Goal: Complete application form

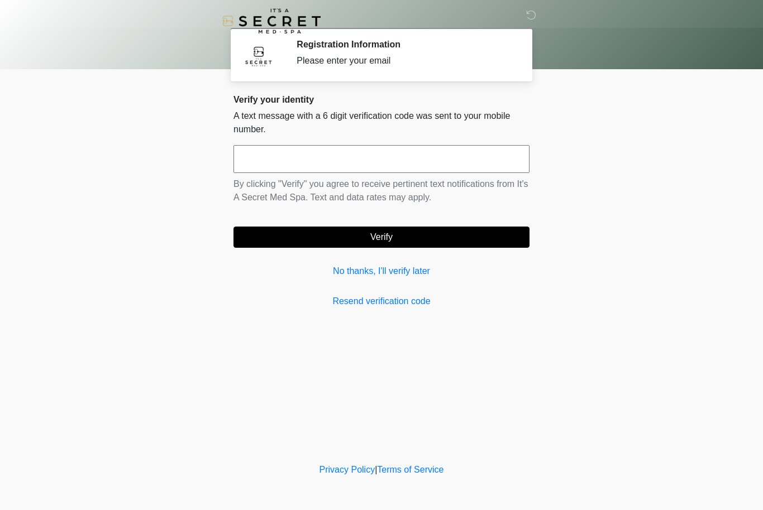
scroll to position [1, 0]
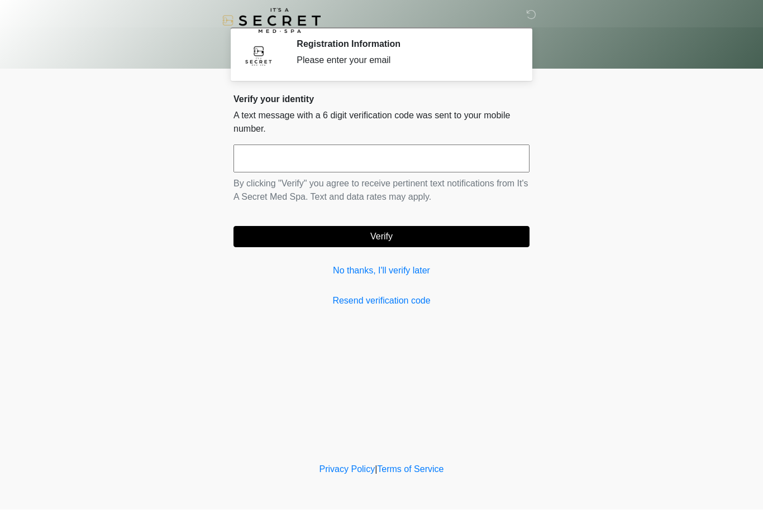
click at [394, 272] on link "No thanks, I'll verify later" at bounding box center [381, 271] width 296 height 13
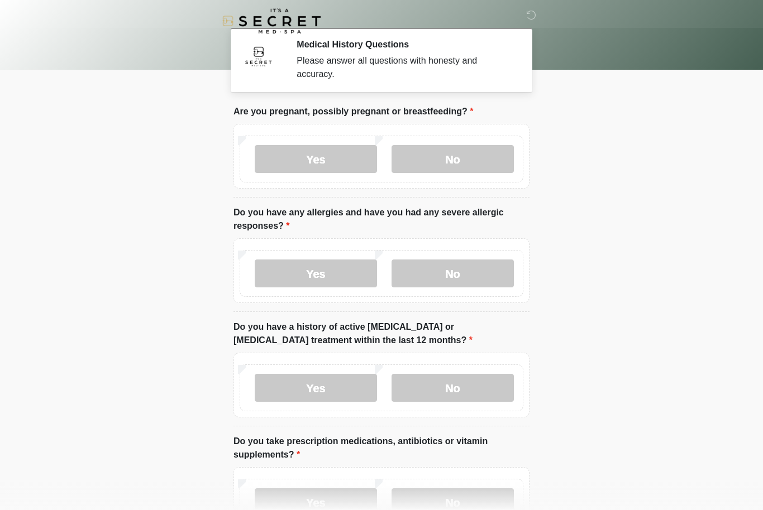
click at [467, 159] on label "No" at bounding box center [452, 159] width 122 height 28
click at [470, 274] on label "No" at bounding box center [452, 274] width 122 height 28
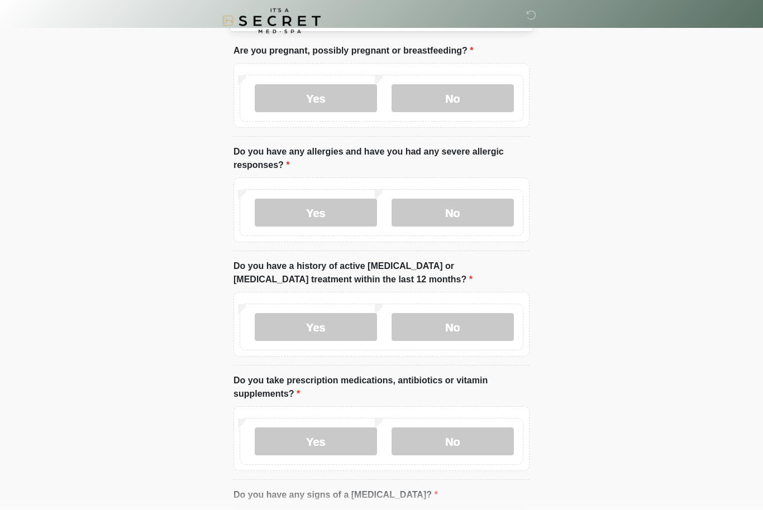
scroll to position [59, 0]
click at [478, 328] on label "No" at bounding box center [452, 329] width 122 height 28
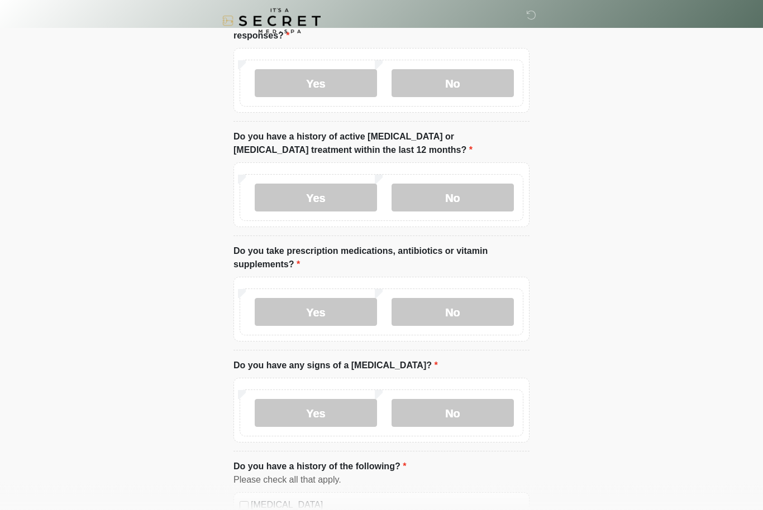
scroll to position [190, 0]
click at [335, 312] on label "Yes" at bounding box center [316, 312] width 122 height 28
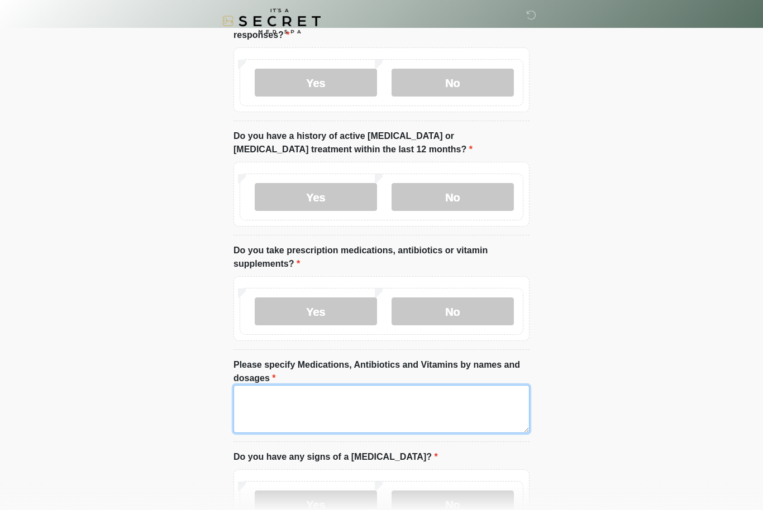
click at [303, 410] on textarea "Please specify Medications, Antibiotics and Vitamins by names and dosages" at bounding box center [381, 409] width 296 height 48
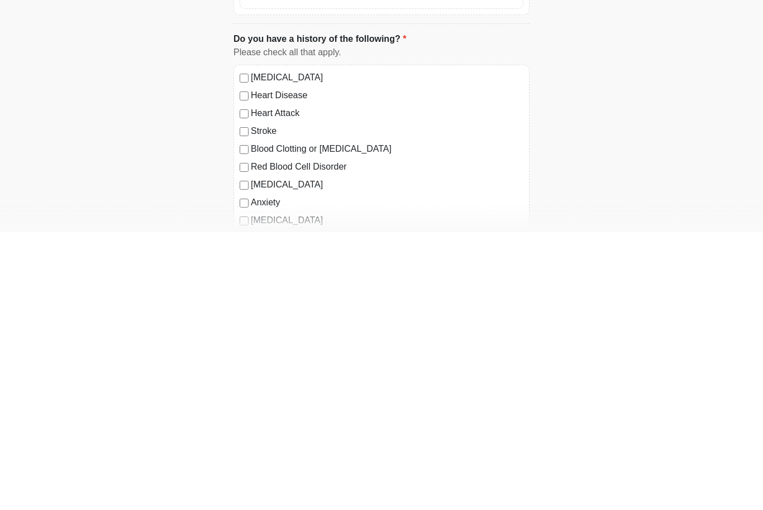
scroll to position [434, 0]
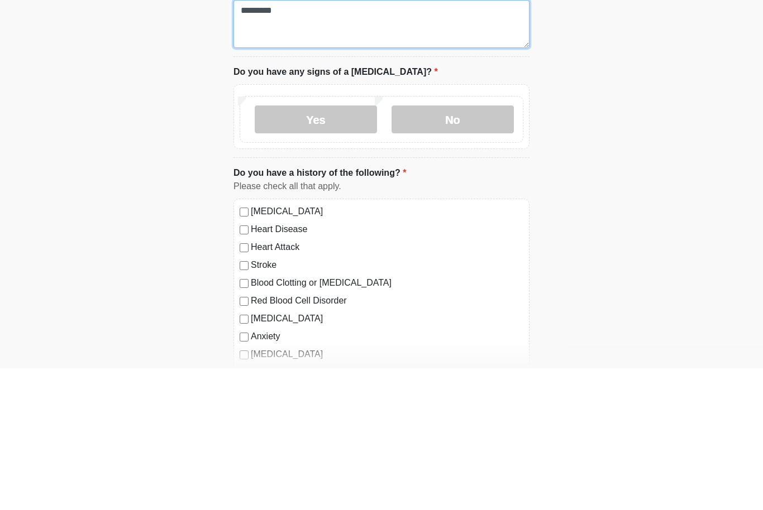
type textarea "********"
click at [465, 247] on label "No" at bounding box center [452, 261] width 122 height 28
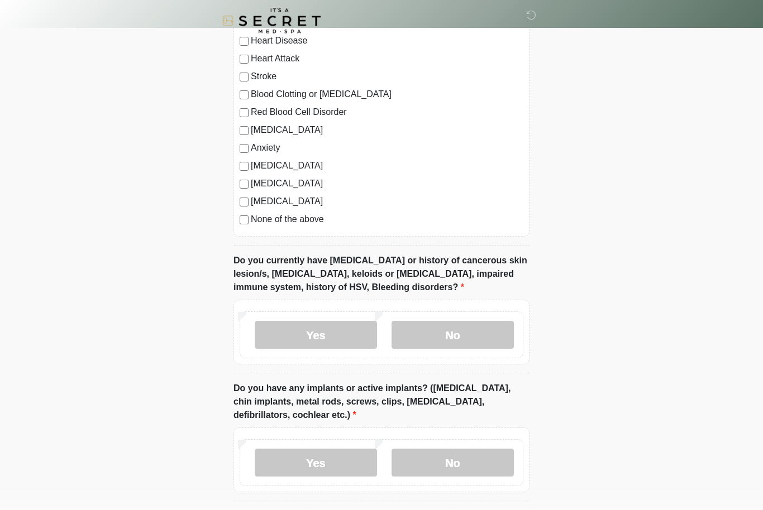
scroll to position [778, 0]
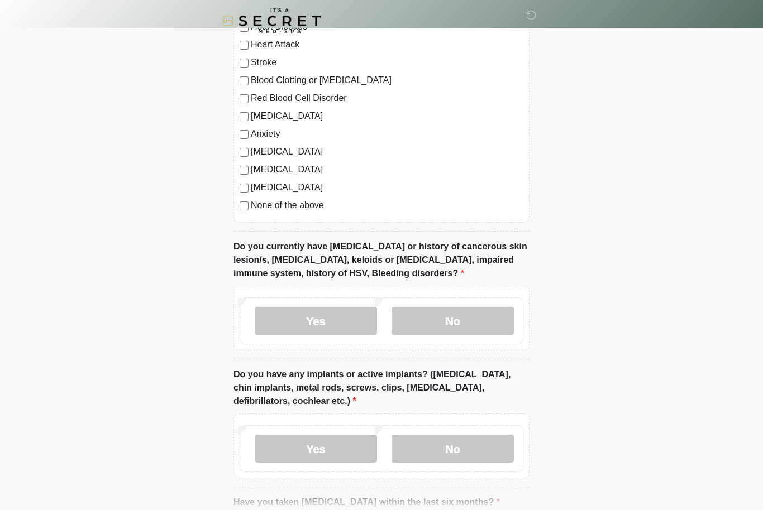
click at [476, 309] on label "No" at bounding box center [452, 322] width 122 height 28
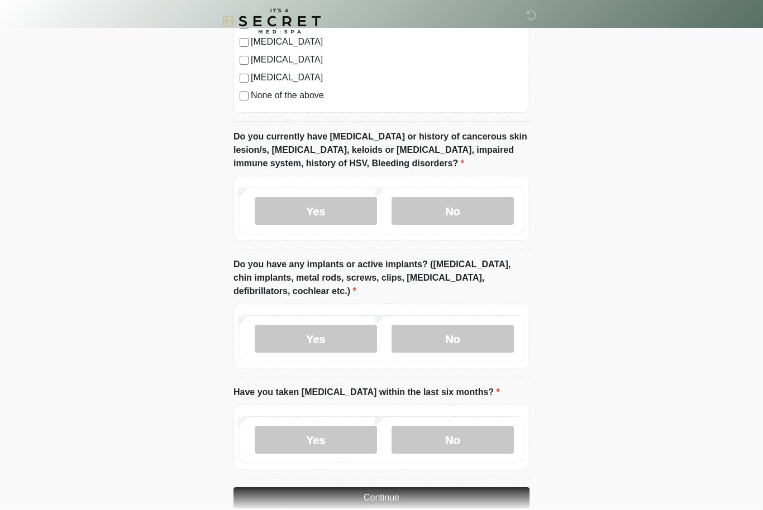
scroll to position [908, 0]
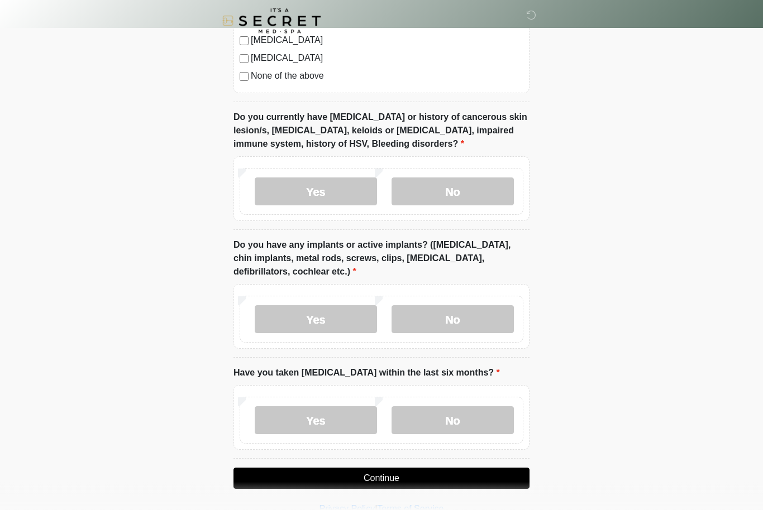
click at [479, 312] on label "No" at bounding box center [452, 320] width 122 height 28
click at [462, 419] on label "No" at bounding box center [452, 421] width 122 height 28
click at [404, 479] on button "Continue" at bounding box center [381, 478] width 296 height 21
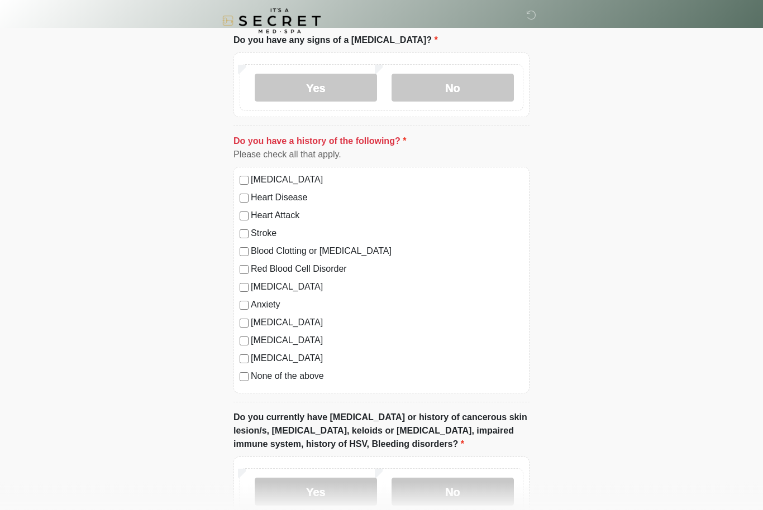
scroll to position [609, 0]
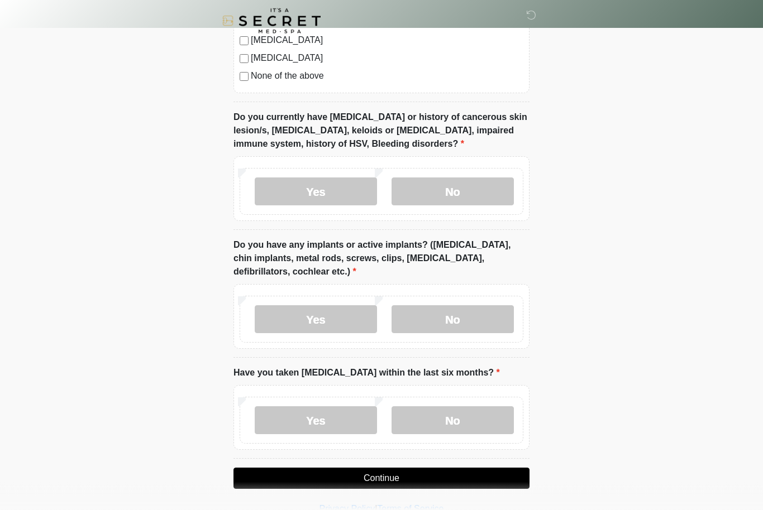
click at [414, 478] on button "Continue" at bounding box center [381, 478] width 296 height 21
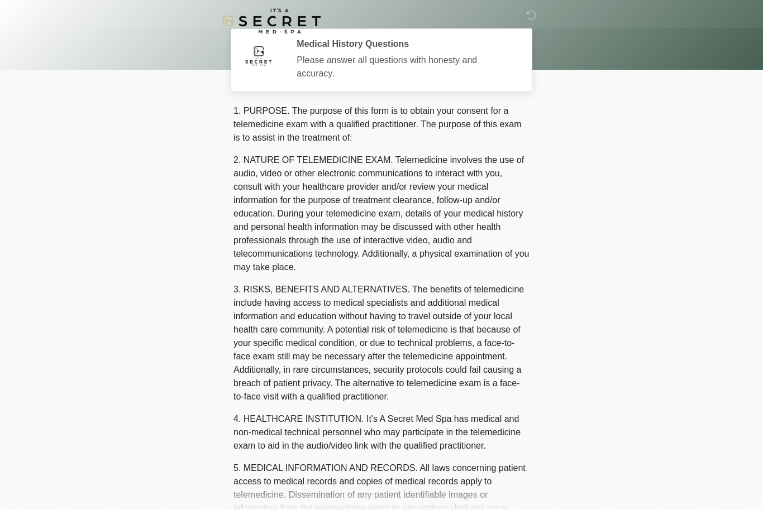
scroll to position [0, 0]
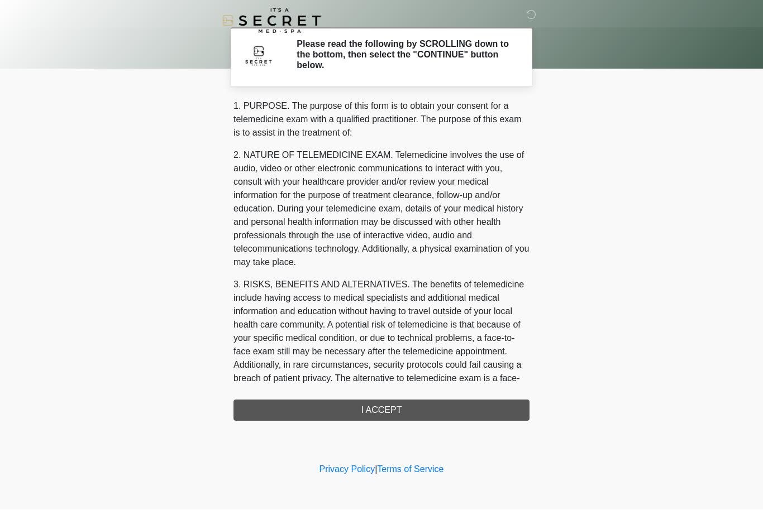
click at [417, 408] on div "1. PURPOSE. The purpose of this form is to obtain your consent for a telemedici…" at bounding box center [381, 261] width 296 height 322
click at [411, 415] on div "1. PURPOSE. The purpose of this form is to obtain your consent for a telemedici…" at bounding box center [381, 261] width 296 height 322
click at [437, 417] on div "1. PURPOSE. The purpose of this form is to obtain your consent for a telemedici…" at bounding box center [381, 261] width 296 height 322
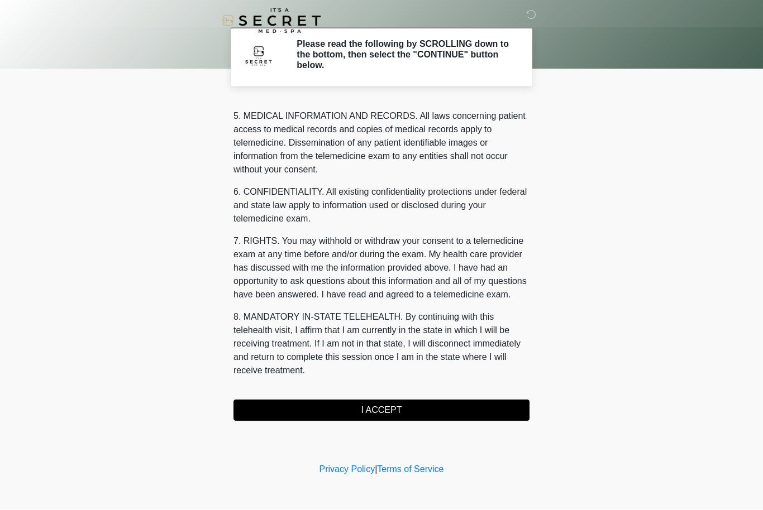
scroll to position [387, 0]
click at [414, 357] on p "8. MANDATORY IN-STATE TELEHEALTH. By continuing with this telehealth visit, I a…" at bounding box center [381, 344] width 296 height 67
click at [415, 408] on button "I ACCEPT" at bounding box center [381, 410] width 296 height 21
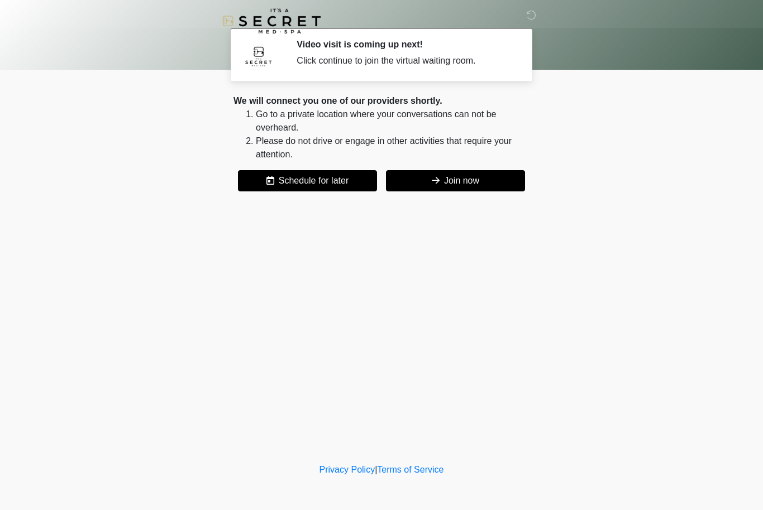
click at [440, 174] on button "Join now" at bounding box center [455, 180] width 139 height 21
